Goal: Transaction & Acquisition: Purchase product/service

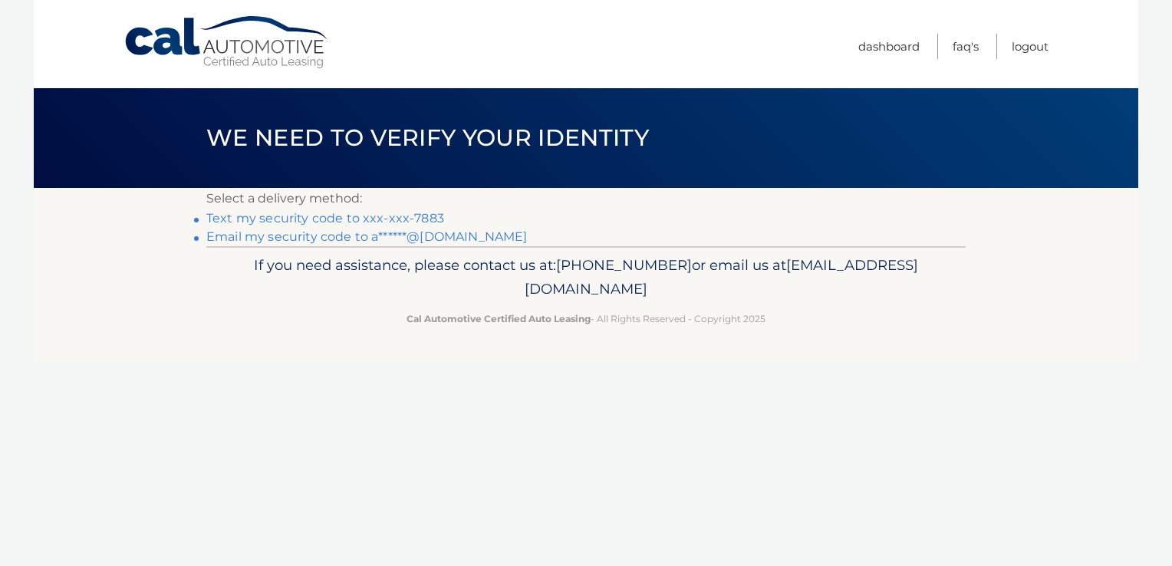
click at [423, 219] on link "Text my security code to xxx-xxx-7883" at bounding box center [325, 218] width 238 height 15
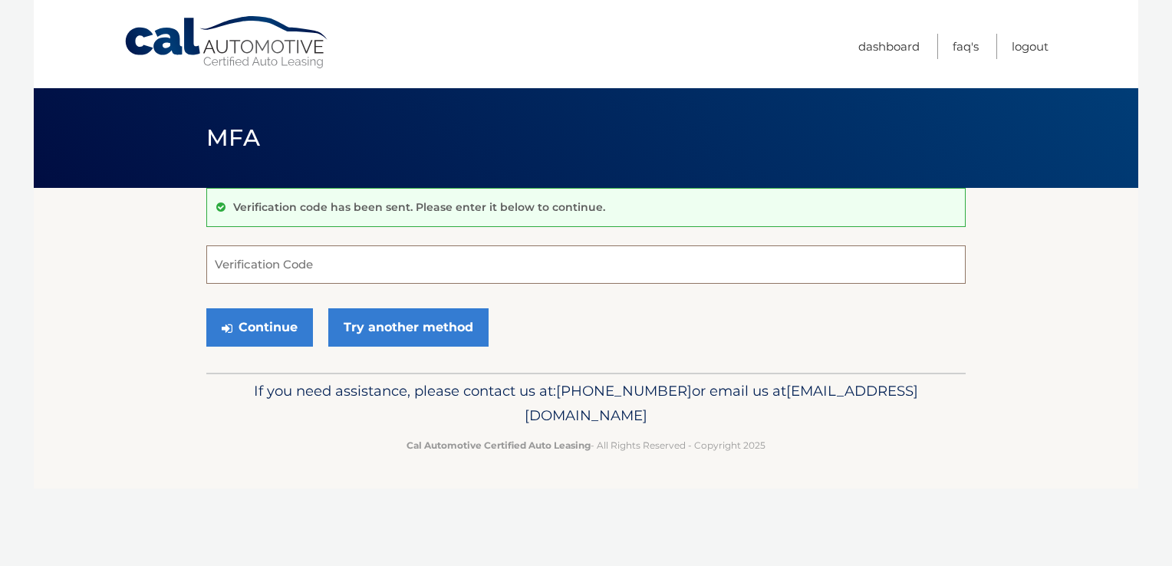
click at [264, 255] on input "Verification Code" at bounding box center [585, 264] width 759 height 38
type input "405375"
click at [206, 308] on button "Continue" at bounding box center [259, 327] width 107 height 38
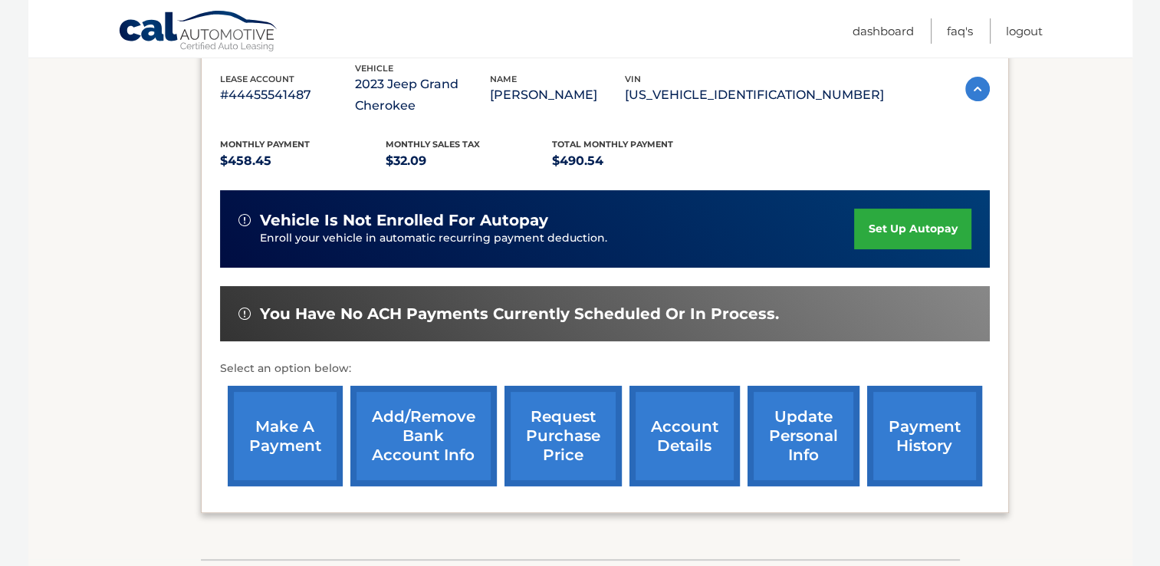
scroll to position [383, 0]
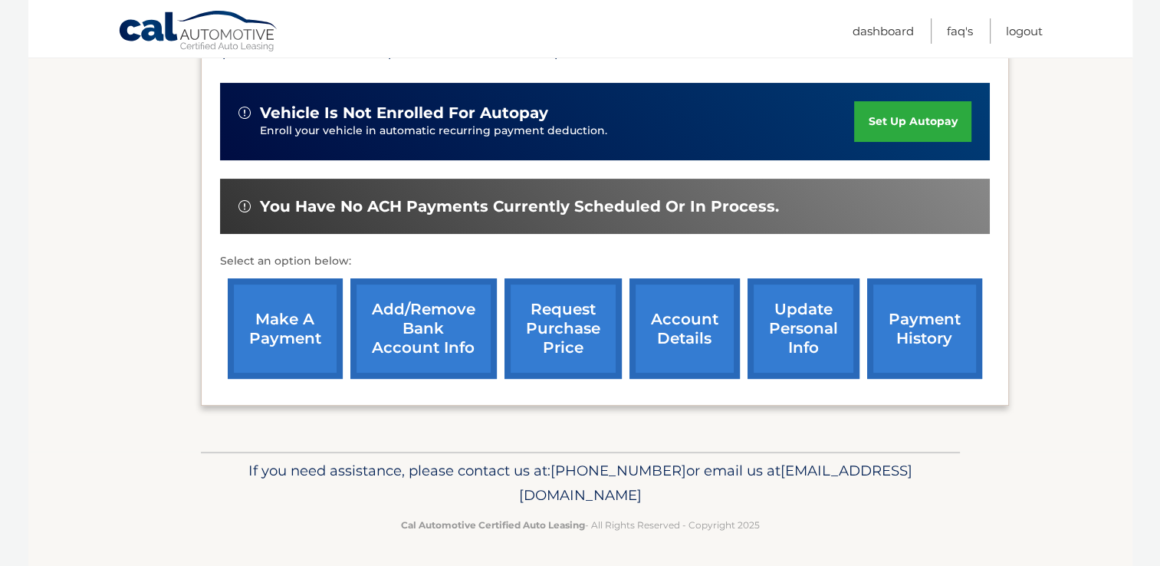
click at [291, 310] on link "make a payment" at bounding box center [285, 328] width 115 height 100
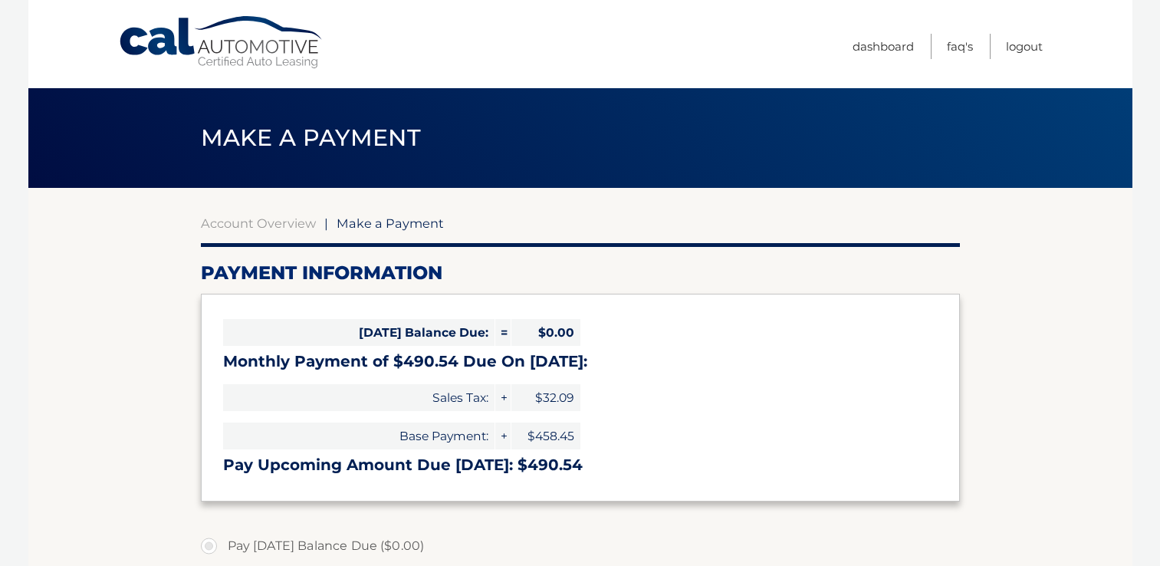
select select "NWUyMzY4YWItMDA0MC00M2M0LTljZWUtZTA0ZmUxNjMxZGJi"
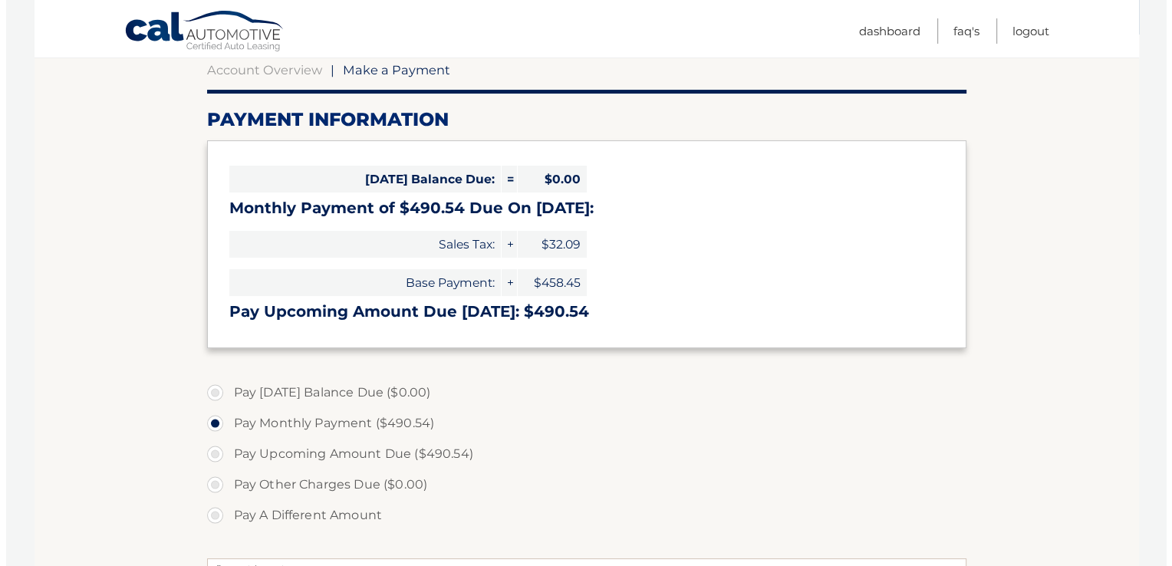
scroll to position [460, 0]
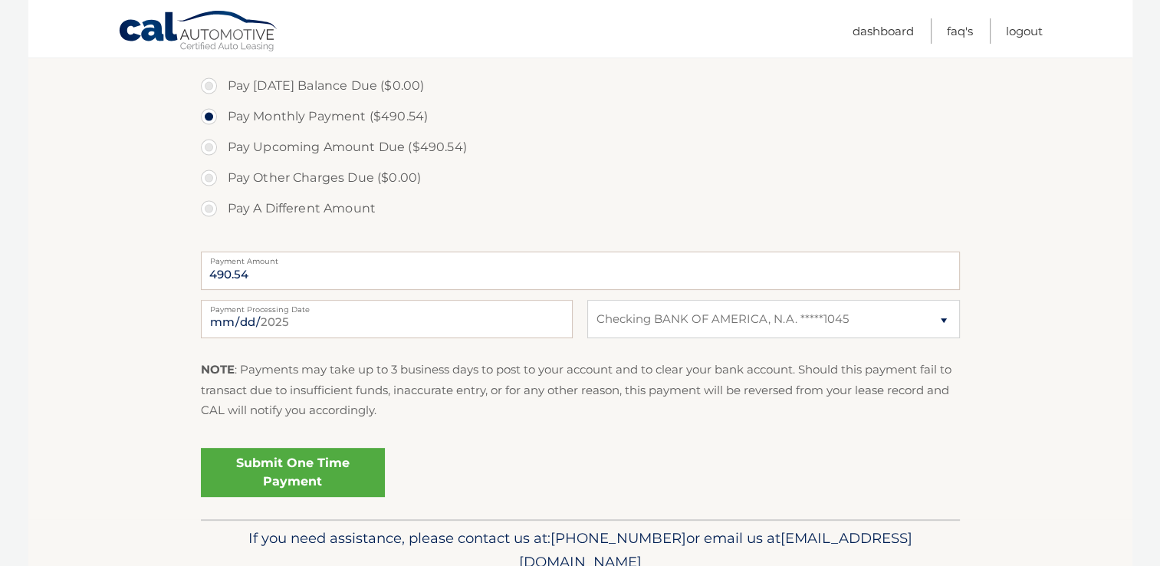
click at [345, 474] on link "Submit One Time Payment" at bounding box center [293, 472] width 184 height 49
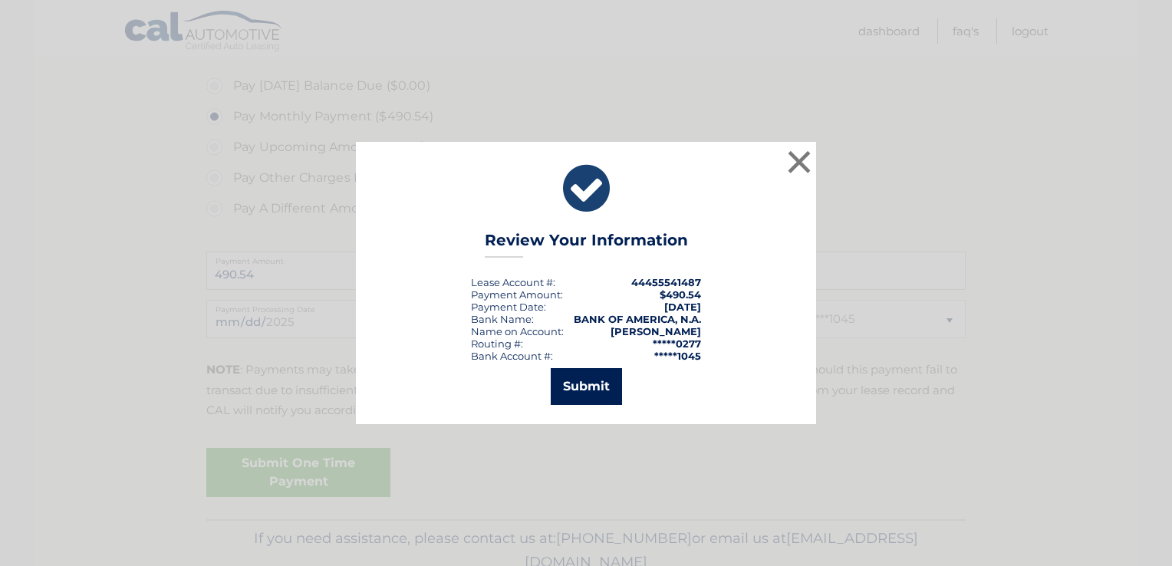
click at [598, 394] on button "Submit" at bounding box center [586, 386] width 71 height 37
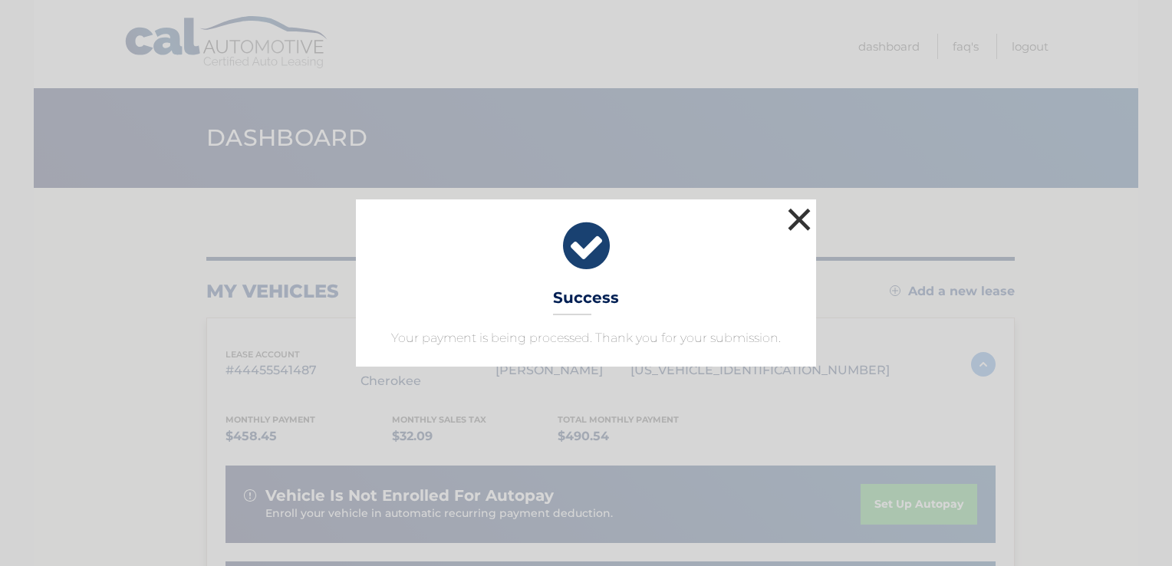
click at [791, 216] on button "×" at bounding box center [799, 219] width 31 height 31
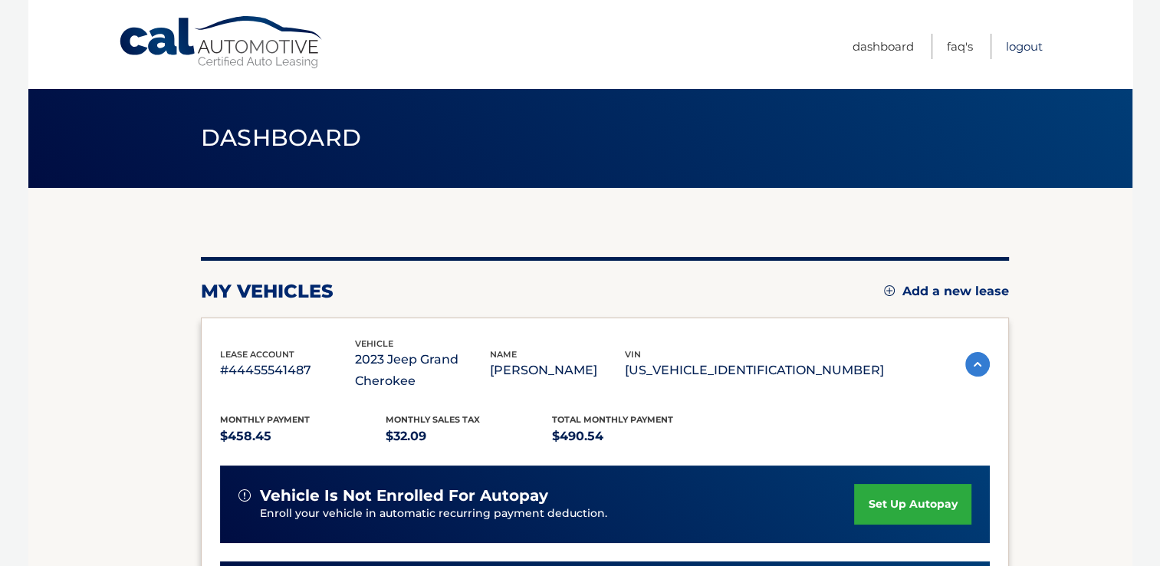
click at [1020, 43] on link "Logout" at bounding box center [1024, 46] width 37 height 25
